Goal: Use online tool/utility: Use online tool/utility

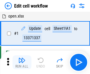
click at [22, 63] on img "button" at bounding box center [21, 60] width 7 height 7
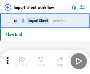
scroll to position [2, 0]
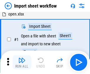
click at [22, 63] on img "button" at bounding box center [21, 60] width 7 height 7
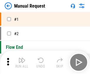
click at [22, 63] on img "button" at bounding box center [21, 60] width 7 height 7
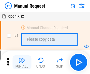
click at [22, 63] on img "button" at bounding box center [21, 60] width 7 height 7
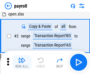
click at [22, 63] on img "button" at bounding box center [21, 60] width 7 height 7
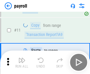
scroll to position [43, 0]
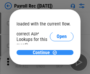
click at [43, 53] on span "Continue" at bounding box center [41, 53] width 17 height 5
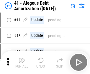
click at [22, 63] on img "button" at bounding box center [21, 60] width 7 height 7
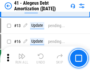
scroll to position [73, 0]
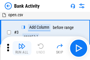
click at [22, 48] on img "button" at bounding box center [21, 45] width 7 height 7
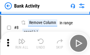
scroll to position [82, 0]
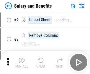
click at [22, 58] on img "button" at bounding box center [21, 60] width 7 height 7
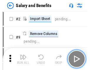
scroll to position [8, 0]
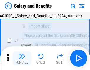
click at [22, 58] on img "button" at bounding box center [21, 56] width 7 height 7
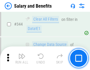
scroll to position [2755, 0]
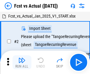
click at [22, 58] on img "button" at bounding box center [21, 60] width 7 height 7
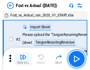
scroll to position [8, 0]
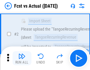
click at [22, 58] on img "button" at bounding box center [21, 56] width 7 height 7
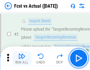
scroll to position [55, 0]
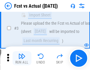
click at [22, 58] on img "button" at bounding box center [21, 56] width 7 height 7
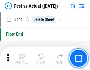
scroll to position [2785, 0]
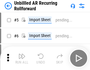
scroll to position [13, 0]
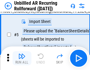
click at [22, 58] on img "button" at bounding box center [21, 56] width 7 height 7
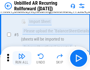
click at [22, 58] on img "button" at bounding box center [21, 56] width 7 height 7
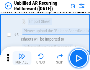
scroll to position [55, 0]
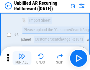
click at [22, 58] on img "button" at bounding box center [21, 56] width 7 height 7
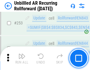
scroll to position [1998, 0]
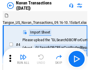
scroll to position [9, 0]
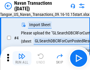
click at [22, 58] on img "button" at bounding box center [21, 56] width 7 height 7
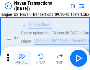
click at [22, 58] on img "button" at bounding box center [21, 56] width 7 height 7
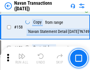
scroll to position [1908, 0]
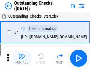
click at [22, 58] on img "button" at bounding box center [21, 56] width 7 height 7
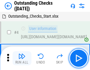
scroll to position [25, 0]
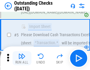
click at [22, 58] on img "button" at bounding box center [21, 56] width 7 height 7
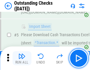
scroll to position [61, 0]
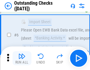
click at [22, 58] on img "button" at bounding box center [21, 56] width 7 height 7
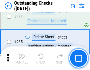
scroll to position [1787, 0]
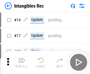
click at [22, 63] on img "button" at bounding box center [21, 60] width 7 height 7
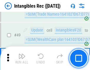
scroll to position [229, 0]
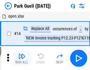
click at [22, 58] on img "button" at bounding box center [21, 56] width 7 height 7
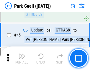
scroll to position [736, 0]
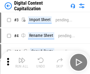
click at [22, 58] on img "button" at bounding box center [21, 60] width 7 height 7
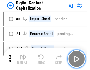
scroll to position [13, 0]
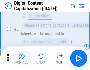
click at [22, 58] on img "button" at bounding box center [21, 56] width 7 height 7
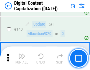
scroll to position [620, 0]
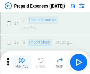
click at [22, 58] on img "button" at bounding box center [21, 60] width 7 height 7
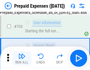
click at [22, 58] on img "button" at bounding box center [21, 56] width 7 height 7
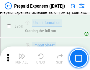
scroll to position [1618, 0]
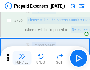
click at [22, 58] on img "button" at bounding box center [21, 56] width 7 height 7
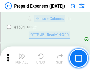
scroll to position [5728, 0]
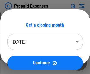
click at [22, 63] on img "button" at bounding box center [21, 60] width 7 height 7
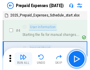
scroll to position [26, 0]
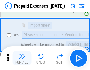
click at [22, 58] on img "button" at bounding box center [21, 56] width 7 height 7
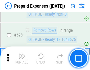
scroll to position [2049, 0]
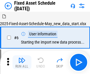
click at [22, 63] on img "button" at bounding box center [21, 60] width 7 height 7
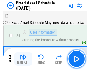
scroll to position [32, 0]
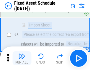
click at [22, 58] on img "button" at bounding box center [21, 56] width 7 height 7
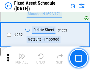
scroll to position [1875, 0]
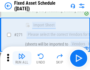
click at [22, 58] on img "button" at bounding box center [21, 56] width 7 height 7
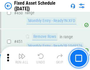
scroll to position [2630, 0]
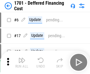
click at [22, 63] on img "button" at bounding box center [21, 60] width 7 height 7
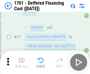
scroll to position [71, 0]
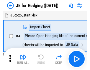
scroll to position [1, 0]
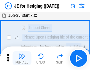
click at [22, 58] on img "button" at bounding box center [21, 56] width 7 height 7
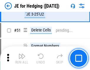
scroll to position [381, 0]
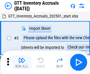
click at [22, 58] on img "button" at bounding box center [21, 60] width 7 height 7
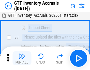
click at [22, 58] on img "button" at bounding box center [21, 56] width 7 height 7
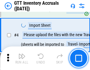
click at [22, 58] on img "button" at bounding box center [21, 56] width 7 height 7
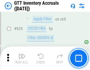
scroll to position [4466, 0]
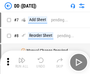
click at [22, 63] on img "button" at bounding box center [21, 60] width 7 height 7
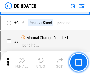
scroll to position [57, 0]
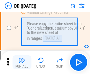
click at [22, 63] on img "button" at bounding box center [21, 60] width 7 height 7
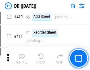
scroll to position [2632, 0]
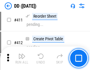
click at [22, 58] on img "button" at bounding box center [21, 56] width 7 height 7
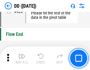
scroll to position [2816, 0]
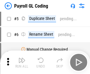
click at [22, 63] on img "button" at bounding box center [21, 60] width 7 height 7
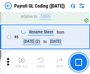
scroll to position [71, 0]
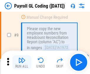
click at [22, 63] on img "button" at bounding box center [21, 60] width 7 height 7
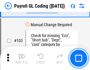
scroll to position [1380, 0]
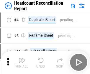
click at [22, 63] on img "button" at bounding box center [21, 60] width 7 height 7
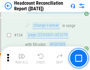
scroll to position [707, 0]
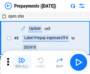
click at [22, 63] on img "button" at bounding box center [21, 60] width 7 height 7
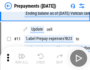
scroll to position [37, 0]
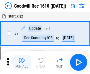
click at [22, 63] on img "button" at bounding box center [21, 60] width 7 height 7
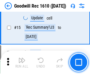
scroll to position [101, 0]
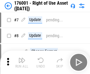
click at [22, 63] on img "button" at bounding box center [21, 60] width 7 height 7
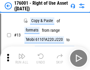
scroll to position [38, 0]
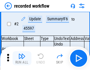
click at [22, 58] on img "button" at bounding box center [21, 56] width 7 height 7
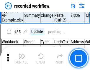
scroll to position [1839, 0]
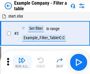
click at [22, 63] on img "button" at bounding box center [21, 60] width 7 height 7
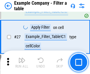
scroll to position [538, 0]
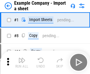
click at [22, 58] on img "button" at bounding box center [21, 60] width 7 height 7
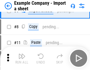
click at [22, 58] on img "button" at bounding box center [21, 56] width 7 height 7
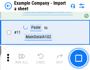
scroll to position [130, 0]
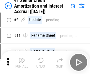
click at [22, 58] on img "button" at bounding box center [21, 60] width 7 height 7
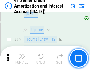
scroll to position [466, 0]
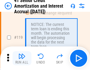
click at [22, 58] on img "button" at bounding box center [21, 56] width 7 height 7
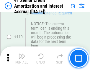
scroll to position [555, 0]
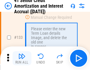
click at [22, 58] on img "button" at bounding box center [21, 56] width 7 height 7
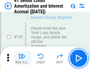
scroll to position [615, 0]
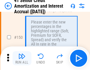
click at [22, 58] on img "button" at bounding box center [21, 56] width 7 height 7
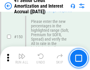
scroll to position [677, 0]
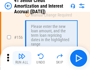
click at [22, 58] on img "button" at bounding box center [21, 56] width 7 height 7
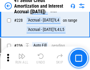
scroll to position [1318, 0]
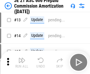
click at [22, 58] on img "button" at bounding box center [21, 60] width 7 height 7
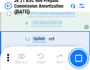
scroll to position [1083, 0]
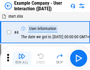
click at [22, 58] on img "button" at bounding box center [21, 56] width 7 height 7
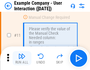
click at [22, 58] on img "button" at bounding box center [21, 56] width 7 height 7
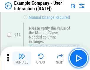
scroll to position [127, 0]
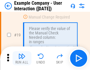
click at [22, 58] on img "button" at bounding box center [21, 56] width 7 height 7
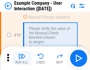
click at [22, 58] on img "button" at bounding box center [21, 56] width 7 height 7
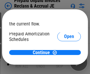
scroll to position [35, 0]
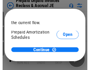
scroll to position [35, 0]
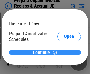
click at [43, 53] on span "Continue" at bounding box center [41, 53] width 17 height 5
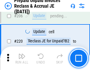
scroll to position [763, 0]
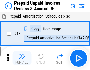
click at [22, 58] on img "button" at bounding box center [21, 56] width 7 height 7
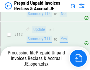
scroll to position [763, 0]
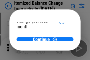
scroll to position [43, 0]
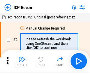
scroll to position [3, 0]
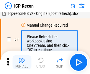
click at [22, 63] on img "button" at bounding box center [21, 60] width 7 height 7
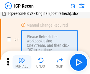
click at [22, 63] on img "button" at bounding box center [21, 60] width 7 height 7
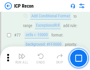
scroll to position [529, 0]
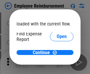
click at [56, 68] on span "Open" at bounding box center [61, 70] width 10 height 5
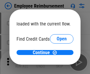
scroll to position [34, 0]
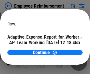
click at [66, 49] on span "Open" at bounding box center [71, 51] width 10 height 5
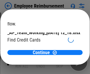
scroll to position [61, 0]
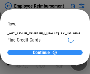
click at [43, 53] on span "Continue" at bounding box center [41, 53] width 17 height 5
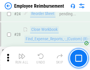
scroll to position [275, 0]
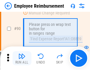
click at [22, 58] on img "button" at bounding box center [21, 56] width 7 height 7
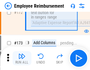
click at [22, 58] on img "button" at bounding box center [21, 56] width 7 height 7
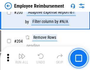
scroll to position [1489, 0]
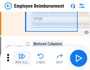
click at [22, 58] on img "button" at bounding box center [21, 56] width 7 height 7
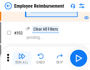
click at [22, 58] on img "button" at bounding box center [21, 56] width 7 height 7
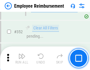
scroll to position [3033, 0]
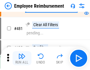
click at [22, 58] on img "button" at bounding box center [21, 56] width 7 height 7
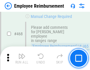
scroll to position [3597, 0]
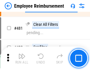
click at [22, 58] on img "button" at bounding box center [21, 56] width 7 height 7
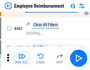
click at [22, 58] on img "button" at bounding box center [21, 56] width 7 height 7
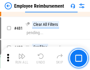
click at [22, 58] on img "button" at bounding box center [21, 56] width 7 height 7
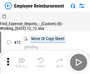
scroll to position [20, 0]
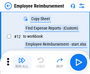
click at [22, 63] on img "button" at bounding box center [21, 60] width 7 height 7
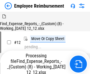
scroll to position [20, 0]
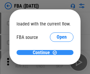
click at [43, 53] on span "Continue" at bounding box center [41, 53] width 17 height 5
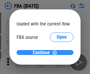
click at [43, 53] on span "Continue" at bounding box center [41, 53] width 17 height 5
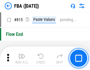
scroll to position [5267, 0]
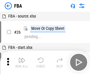
scroll to position [6, 0]
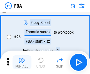
click at [22, 63] on img "button" at bounding box center [21, 60] width 7 height 7
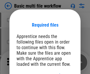
scroll to position [8, 0]
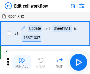
click at [22, 63] on img "button" at bounding box center [21, 60] width 7 height 7
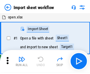
scroll to position [2, 0]
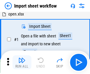
click at [22, 63] on img "button" at bounding box center [21, 60] width 7 height 7
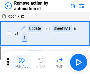
click at [22, 63] on img "button" at bounding box center [21, 60] width 7 height 7
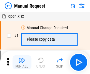
click at [22, 63] on img "button" at bounding box center [21, 60] width 7 height 7
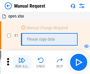
click at [22, 63] on img "button" at bounding box center [21, 60] width 7 height 7
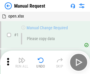
scroll to position [20, 0]
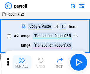
click at [22, 63] on img "button" at bounding box center [21, 60] width 7 height 7
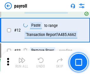
scroll to position [123, 0]
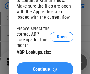
click at [45, 67] on span "Continue" at bounding box center [41, 69] width 17 height 5
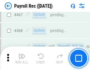
scroll to position [3135, 0]
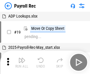
click at [22, 63] on img "button" at bounding box center [21, 60] width 7 height 7
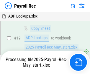
scroll to position [36, 0]
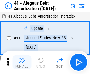
click at [22, 63] on img "button" at bounding box center [21, 60] width 7 height 7
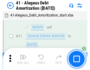
scroll to position [73, 0]
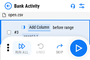
click at [22, 48] on img "button" at bounding box center [21, 45] width 7 height 7
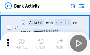
scroll to position [31, 0]
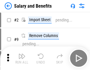
scroll to position [8, 0]
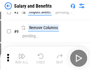
click at [22, 58] on img "button" at bounding box center [21, 56] width 7 height 7
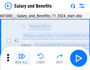
click at [22, 58] on img "button" at bounding box center [21, 56] width 7 height 7
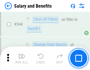
scroll to position [2755, 0]
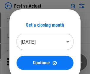
click at [22, 58] on img "button" at bounding box center [21, 60] width 7 height 7
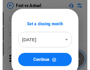
scroll to position [8, 0]
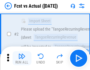
click at [22, 58] on img "button" at bounding box center [21, 56] width 7 height 7
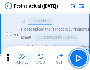
scroll to position [55, 0]
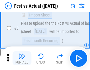
click at [22, 58] on img "button" at bounding box center [21, 56] width 7 height 7
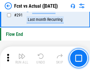
scroll to position [2785, 0]
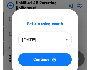
scroll to position [13, 0]
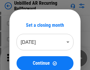
click at [22, 58] on img "button" at bounding box center [21, 56] width 7 height 7
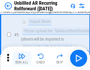
click at [22, 58] on img "button" at bounding box center [21, 56] width 7 height 7
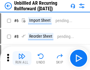
click at [22, 58] on img "button" at bounding box center [21, 56] width 7 height 7
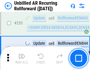
scroll to position [1998, 0]
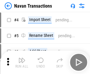
click at [22, 58] on img "button" at bounding box center [21, 60] width 7 height 7
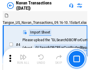
scroll to position [9, 0]
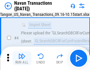
click at [22, 58] on img "button" at bounding box center [21, 56] width 7 height 7
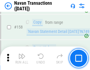
scroll to position [1908, 0]
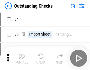
click at [22, 58] on img "button" at bounding box center [21, 56] width 7 height 7
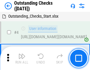
scroll to position [25, 0]
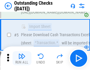
click at [22, 58] on img "button" at bounding box center [21, 56] width 7 height 7
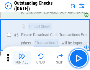
scroll to position [61, 0]
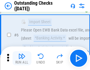
click at [22, 58] on img "button" at bounding box center [21, 56] width 7 height 7
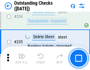
scroll to position [1787, 0]
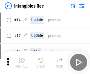
click at [22, 63] on img "button" at bounding box center [21, 60] width 7 height 7
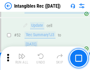
scroll to position [229, 0]
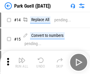
click at [22, 58] on img "button" at bounding box center [21, 60] width 7 height 7
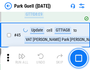
scroll to position [736, 0]
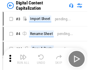
scroll to position [13, 0]
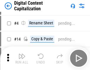
click at [22, 58] on img "button" at bounding box center [21, 56] width 7 height 7
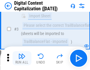
click at [22, 58] on img "button" at bounding box center [21, 56] width 7 height 7
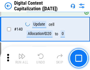
scroll to position [620, 0]
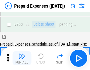
click at [22, 58] on img "button" at bounding box center [21, 56] width 7 height 7
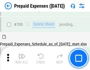
scroll to position [1583, 0]
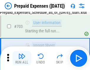
click at [22, 58] on img "button" at bounding box center [21, 56] width 7 height 7
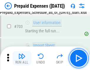
scroll to position [1618, 0]
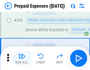
click at [22, 58] on img "button" at bounding box center [21, 56] width 7 height 7
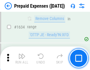
scroll to position [5728, 0]
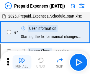
click at [22, 63] on img "button" at bounding box center [21, 60] width 7 height 7
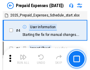
scroll to position [26, 0]
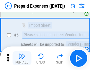
click at [22, 58] on img "button" at bounding box center [21, 56] width 7 height 7
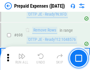
scroll to position [2049, 0]
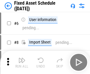
click at [22, 63] on img "button" at bounding box center [21, 60] width 7 height 7
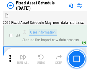
scroll to position [32, 0]
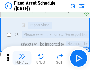
click at [22, 58] on img "button" at bounding box center [21, 56] width 7 height 7
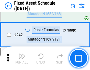
scroll to position [1823, 0]
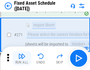
click at [22, 58] on img "button" at bounding box center [21, 56] width 7 height 7
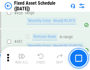
scroll to position [2630, 0]
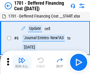
click at [22, 63] on img "button" at bounding box center [21, 60] width 7 height 7
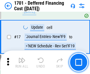
scroll to position [71, 0]
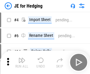
click at [22, 58] on img "button" at bounding box center [21, 60] width 7 height 7
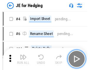
scroll to position [1, 0]
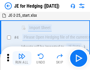
click at [22, 58] on img "button" at bounding box center [21, 56] width 7 height 7
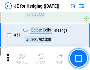
scroll to position [381, 0]
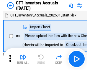
scroll to position [1, 0]
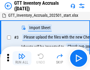
click at [22, 58] on img "button" at bounding box center [21, 56] width 7 height 7
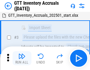
click at [22, 58] on img "button" at bounding box center [21, 56] width 7 height 7
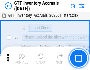
scroll to position [38, 0]
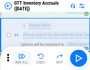
click at [22, 58] on img "button" at bounding box center [21, 56] width 7 height 7
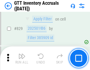
scroll to position [4466, 0]
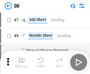
click at [22, 63] on img "button" at bounding box center [21, 60] width 7 height 7
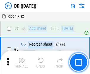
scroll to position [57, 0]
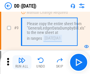
click at [22, 63] on img "button" at bounding box center [21, 60] width 7 height 7
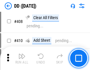
scroll to position [2632, 0]
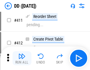
click at [22, 58] on img "button" at bounding box center [21, 56] width 7 height 7
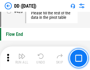
scroll to position [2816, 0]
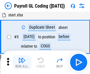
click at [22, 63] on img "button" at bounding box center [21, 60] width 7 height 7
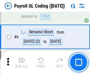
scroll to position [71, 0]
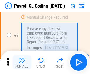
click at [22, 63] on img "button" at bounding box center [21, 60] width 7 height 7
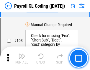
scroll to position [1380, 0]
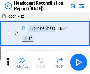
click at [22, 63] on img "button" at bounding box center [21, 60] width 7 height 7
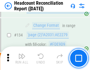
scroll to position [707, 0]
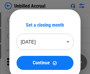
click at [22, 63] on img "button" at bounding box center [21, 60] width 7 height 7
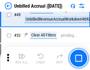
scroll to position [534, 0]
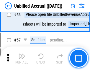
click at [22, 58] on img "button" at bounding box center [21, 56] width 7 height 7
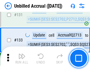
scroll to position [1752, 0]
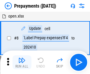
click at [22, 63] on img "button" at bounding box center [21, 60] width 7 height 7
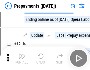
scroll to position [37, 0]
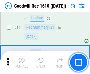
scroll to position [101, 0]
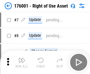
click at [22, 63] on img "button" at bounding box center [21, 60] width 7 height 7
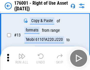
scroll to position [38, 0]
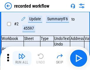
click at [22, 58] on img "button" at bounding box center [21, 56] width 7 height 7
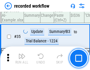
scroll to position [1839, 0]
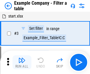
click at [22, 63] on img "button" at bounding box center [21, 60] width 7 height 7
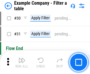
scroll to position [538, 0]
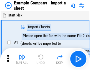
scroll to position [9, 0]
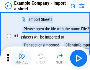
click at [22, 58] on img "button" at bounding box center [21, 56] width 7 height 7
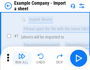
click at [22, 58] on img "button" at bounding box center [21, 56] width 7 height 7
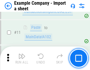
scroll to position [130, 0]
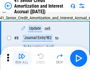
click at [22, 58] on img "button" at bounding box center [21, 56] width 7 height 7
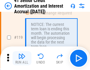
click at [22, 58] on img "button" at bounding box center [21, 56] width 7 height 7
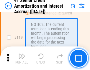
scroll to position [555, 0]
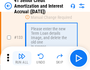
click at [22, 58] on img "button" at bounding box center [21, 56] width 7 height 7
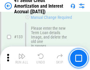
scroll to position [615, 0]
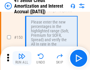
click at [22, 58] on img "button" at bounding box center [21, 56] width 7 height 7
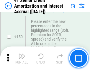
scroll to position [677, 0]
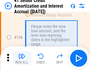
click at [22, 58] on img "button" at bounding box center [21, 56] width 7 height 7
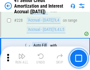
scroll to position [1318, 0]
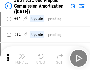
click at [22, 58] on img "button" at bounding box center [21, 56] width 7 height 7
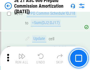
scroll to position [1083, 0]
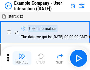
click at [22, 58] on img "button" at bounding box center [21, 56] width 7 height 7
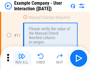
click at [22, 58] on img "button" at bounding box center [21, 56] width 7 height 7
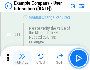
scroll to position [127, 0]
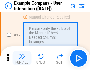
click at [22, 58] on img "button" at bounding box center [21, 56] width 7 height 7
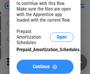
click at [45, 67] on span "Continue" at bounding box center [41, 67] width 17 height 5
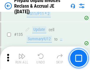
scroll to position [763, 0]
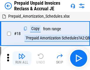
click at [22, 58] on img "button" at bounding box center [21, 56] width 7 height 7
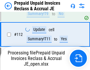
scroll to position [763, 0]
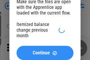
click at [45, 53] on span "Continue" at bounding box center [41, 52] width 17 height 5
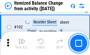
scroll to position [984, 0]
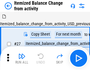
scroll to position [9, 0]
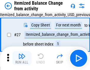
click at [22, 58] on img "button" at bounding box center [21, 56] width 7 height 7
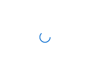
scroll to position [3, 0]
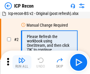
click at [22, 63] on img "button" at bounding box center [21, 60] width 7 height 7
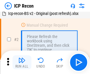
click at [22, 63] on img "button" at bounding box center [21, 60] width 7 height 7
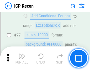
scroll to position [529, 0]
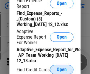
click at [61, 70] on span "Open" at bounding box center [61, 70] width 10 height 5
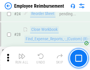
scroll to position [275, 0]
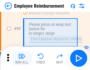
click at [22, 58] on img "button" at bounding box center [21, 56] width 7 height 7
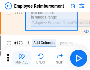
click at [22, 58] on img "button" at bounding box center [21, 56] width 7 height 7
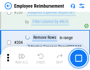
scroll to position [1489, 0]
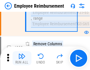
click at [22, 58] on img "button" at bounding box center [21, 56] width 7 height 7
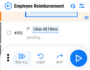
click at [22, 58] on img "button" at bounding box center [21, 56] width 7 height 7
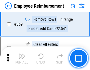
scroll to position [3033, 0]
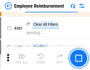
click at [22, 58] on img "button" at bounding box center [21, 56] width 7 height 7
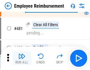
click at [22, 58] on img "button" at bounding box center [21, 56] width 7 height 7
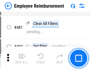
scroll to position [3597, 0]
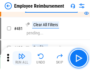
click at [22, 58] on img "button" at bounding box center [21, 56] width 7 height 7
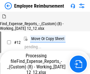
scroll to position [20, 0]
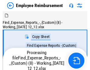
scroll to position [20, 0]
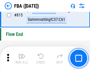
scroll to position [5267, 0]
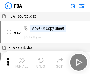
scroll to position [6, 0]
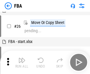
click at [22, 63] on img "button" at bounding box center [21, 60] width 7 height 7
